Goal: Book appointment/travel/reservation

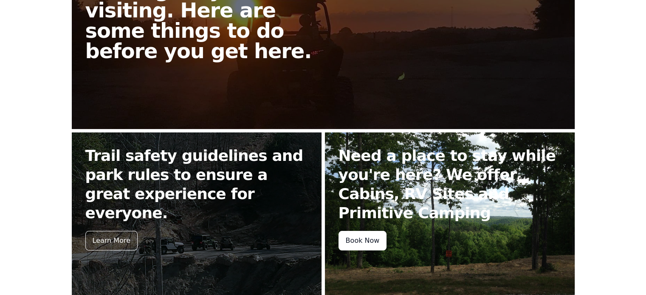
scroll to position [308, 0]
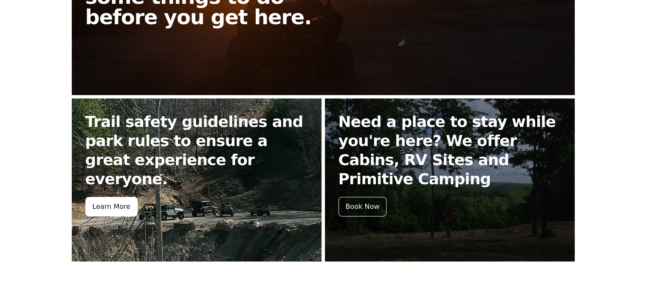
click at [104, 197] on div "Learn More" at bounding box center [111, 207] width 52 height 20
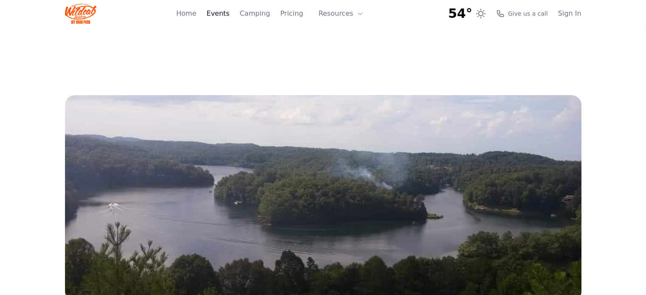
click at [229, 15] on link "Events" at bounding box center [218, 13] width 23 height 10
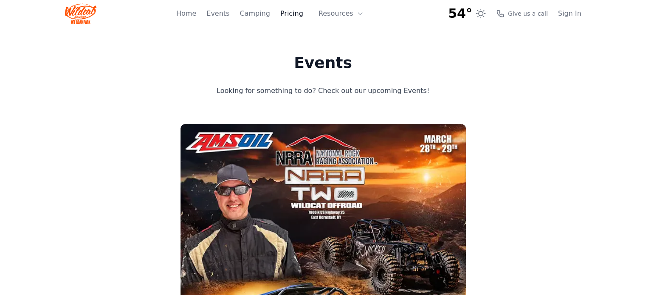
click at [291, 13] on link "Pricing" at bounding box center [291, 13] width 23 height 10
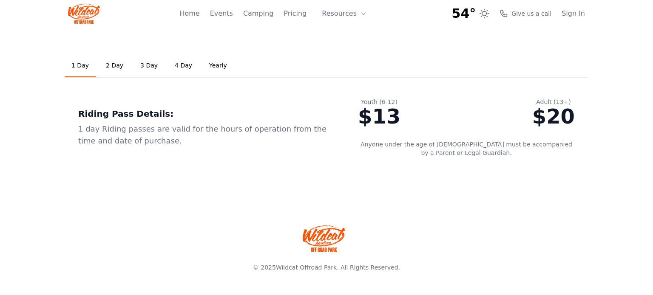
click at [110, 65] on link "2 Day" at bounding box center [114, 65] width 31 height 23
click at [85, 65] on link "1 Day" at bounding box center [80, 65] width 31 height 23
click at [105, 65] on link "2 Day" at bounding box center [114, 65] width 31 height 23
click at [141, 65] on link "3 Day" at bounding box center [148, 65] width 31 height 23
click at [263, 13] on link "Camping" at bounding box center [258, 13] width 30 height 10
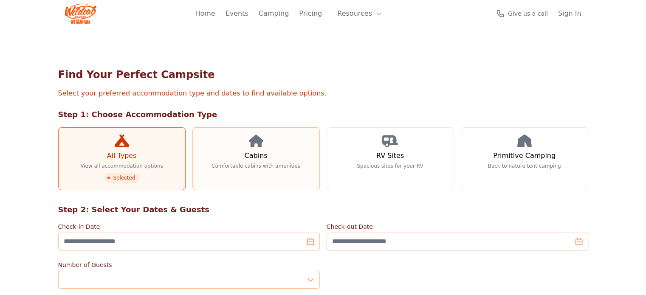
click at [245, 153] on h3 "Cabins" at bounding box center [255, 156] width 23 height 10
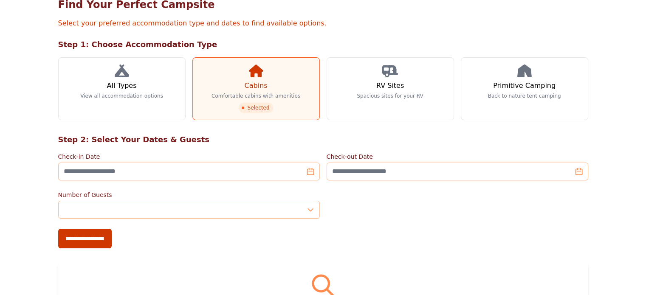
scroll to position [85, 0]
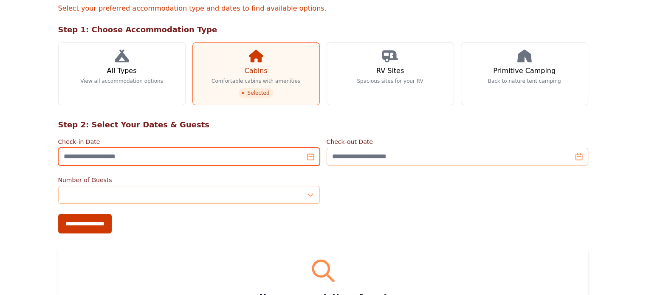
click at [242, 160] on input "Check-in Date" at bounding box center [189, 157] width 262 height 18
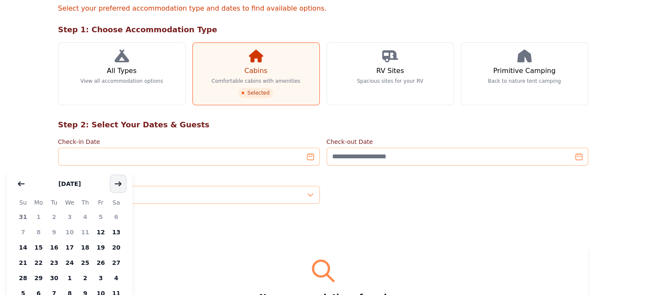
click at [116, 186] on icon "button" at bounding box center [118, 184] width 7 height 7
click at [42, 247] on span "13" at bounding box center [39, 247] width 16 height 15
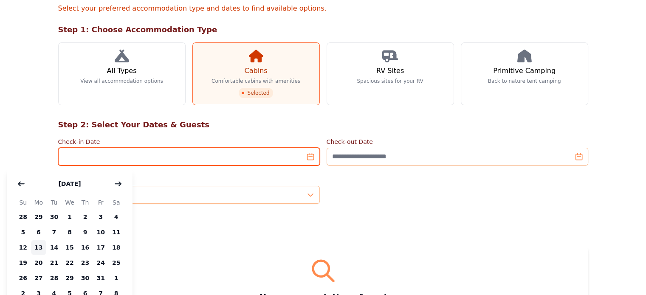
type input "**********"
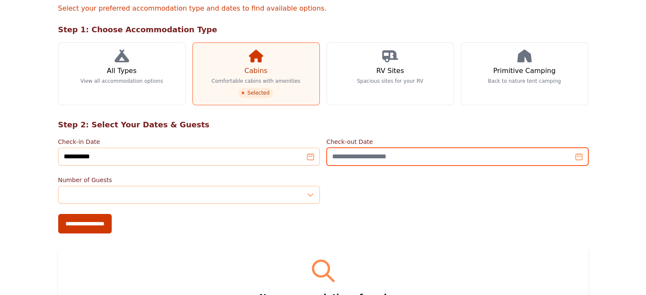
click at [383, 157] on input "Check-out Date" at bounding box center [458, 157] width 262 height 18
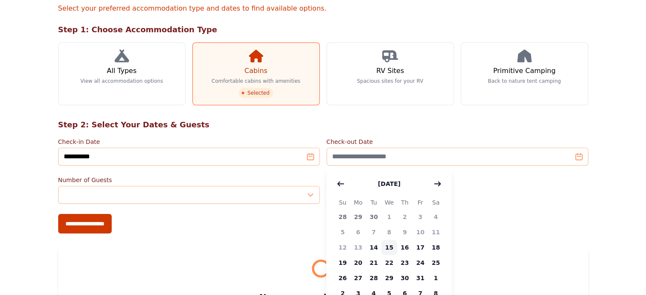
click at [390, 249] on span "15" at bounding box center [390, 247] width 16 height 15
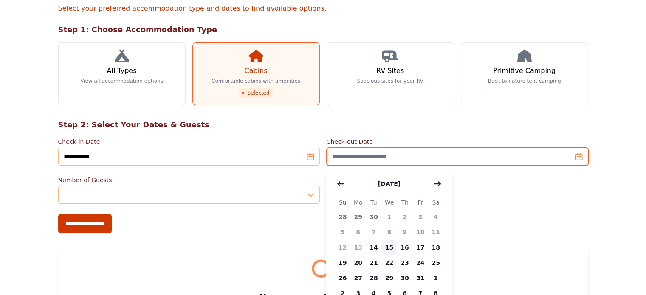
type input "**********"
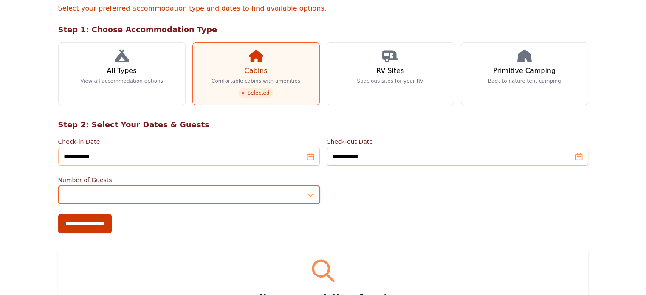
click at [311, 193] on input "*" at bounding box center [189, 195] width 262 height 18
type input "*"
click at [311, 193] on input "*" at bounding box center [189, 195] width 262 height 18
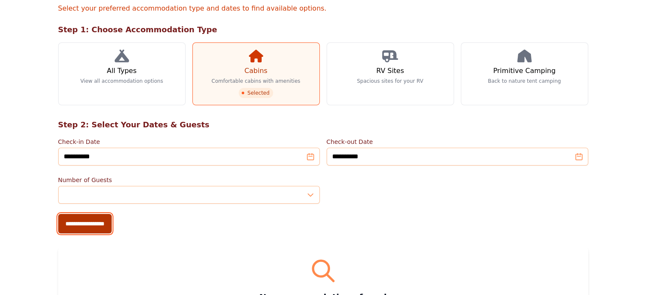
click at [58, 221] on input "**********" at bounding box center [85, 224] width 54 height 20
type input "**********"
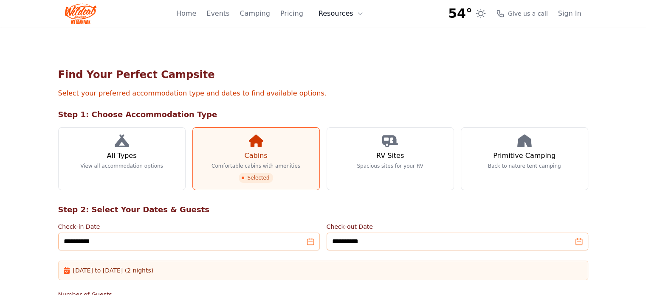
click at [359, 14] on icon at bounding box center [360, 14] width 4 height 2
click at [350, 33] on link "About" at bounding box center [355, 34] width 82 height 15
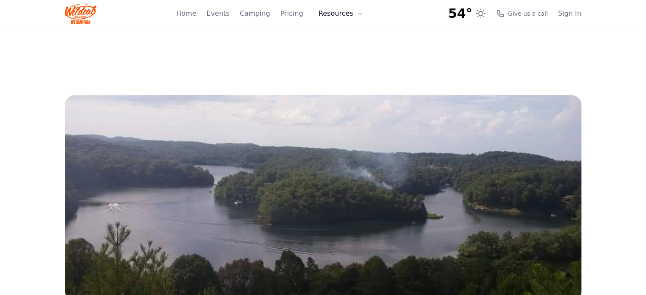
click at [362, 13] on icon at bounding box center [360, 13] width 7 height 7
click at [345, 54] on link "FAQ" at bounding box center [355, 49] width 82 height 15
